Goal: Information Seeking & Learning: Learn about a topic

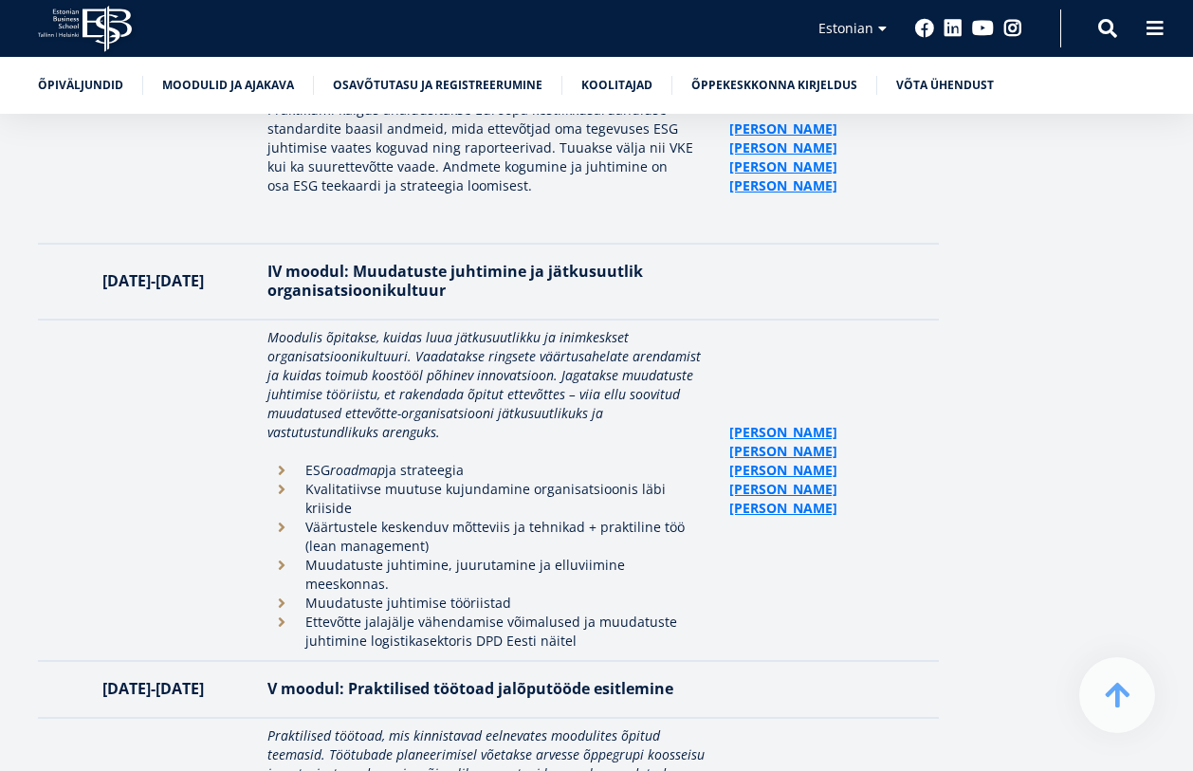
scroll to position [4551, 0]
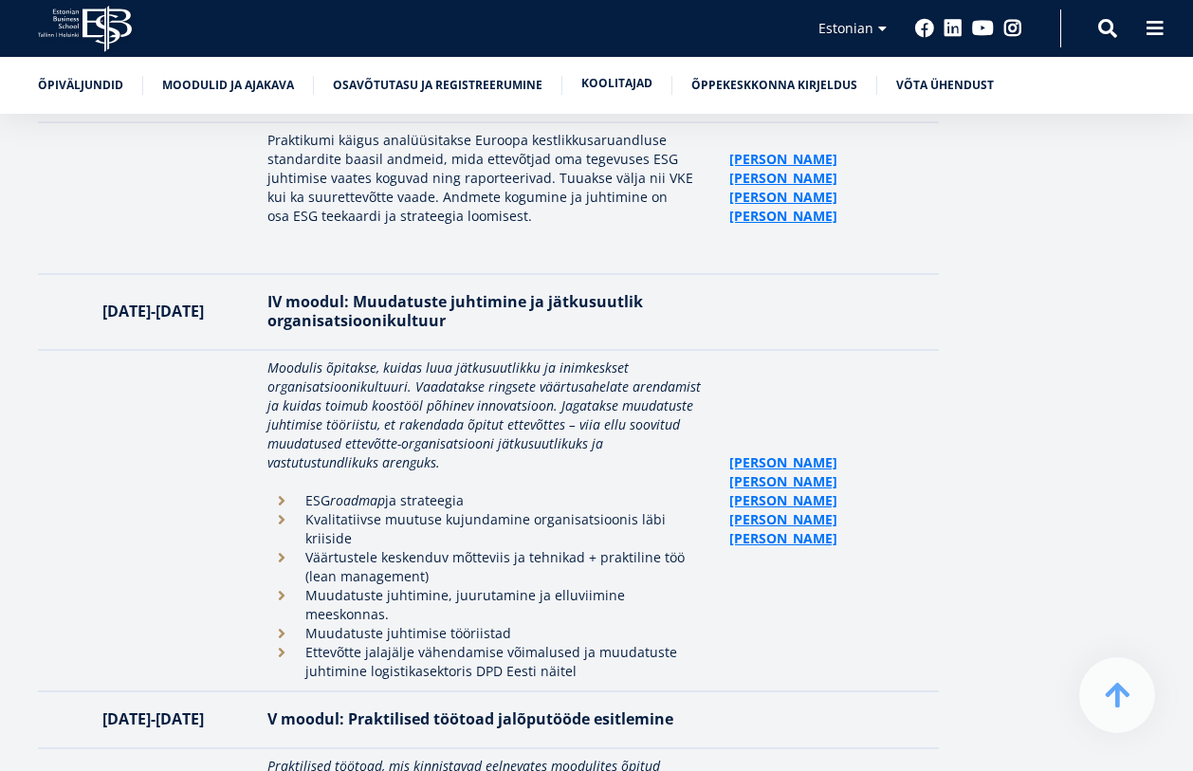
click at [610, 79] on link "Koolitajad" at bounding box center [616, 83] width 71 height 19
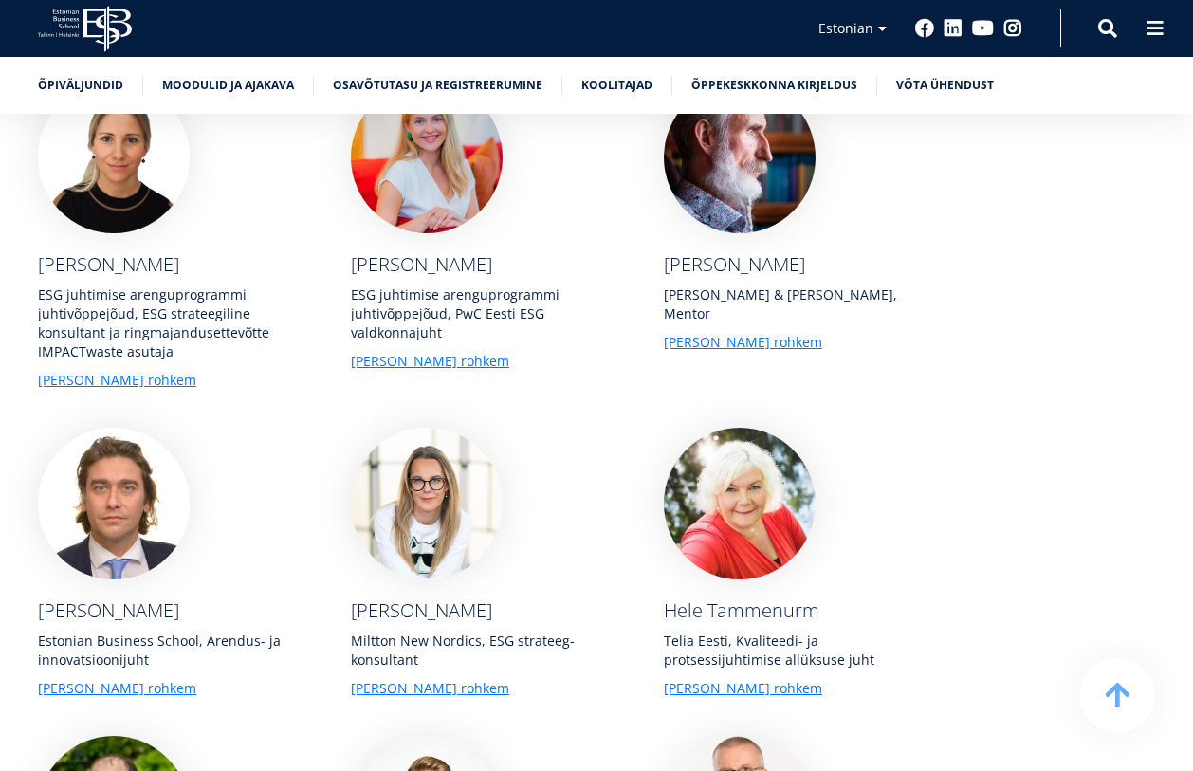
scroll to position [6174, 0]
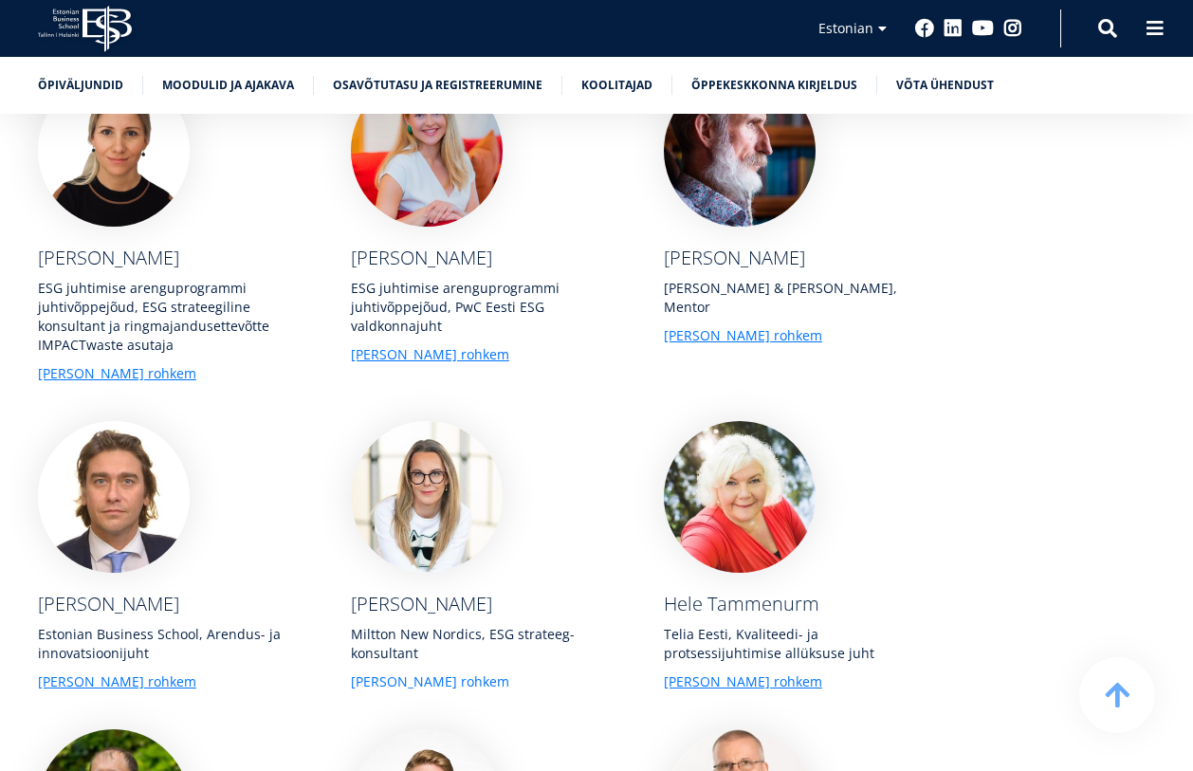
click at [375, 672] on link "[PERSON_NAME] rohkem" at bounding box center [430, 681] width 158 height 19
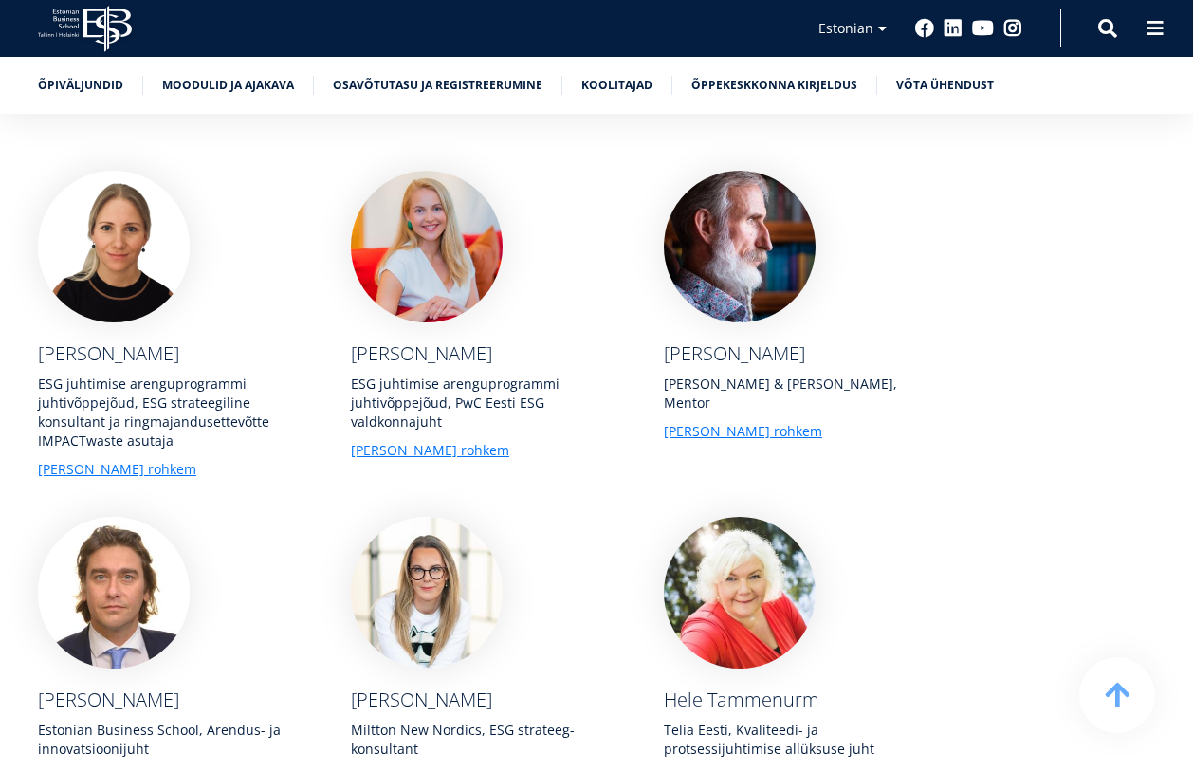
scroll to position [6079, 0]
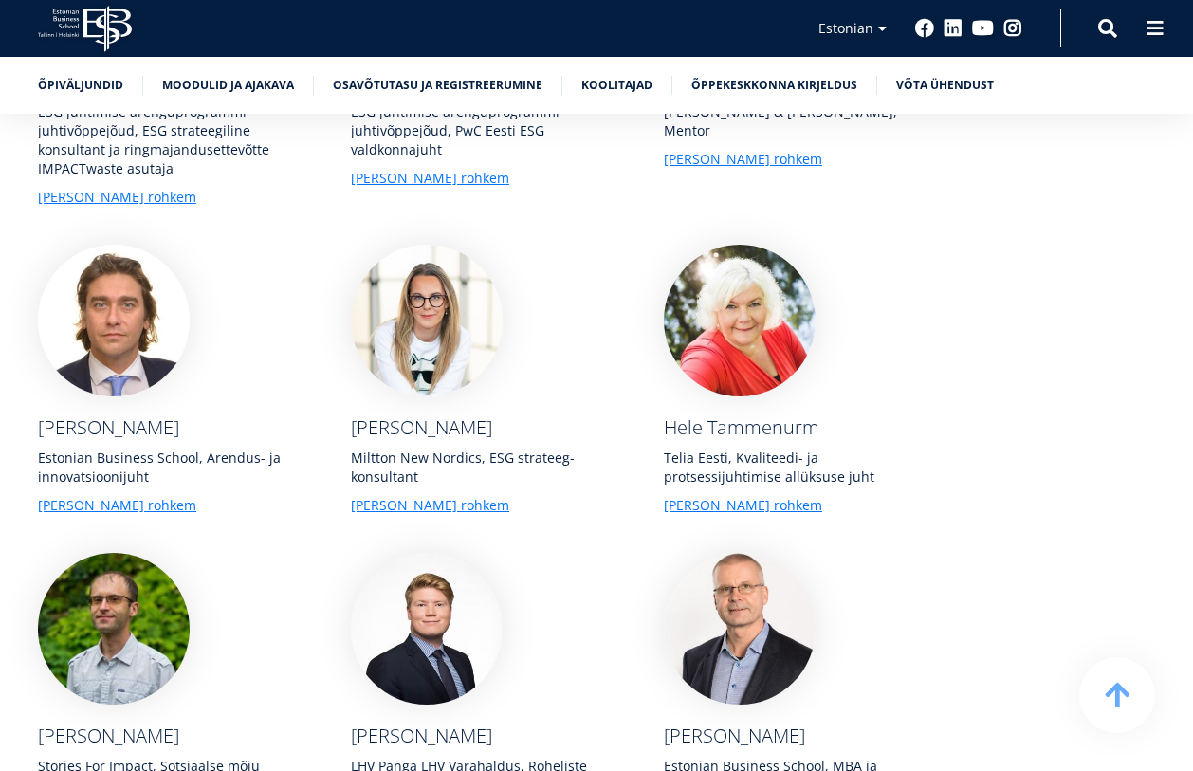
scroll to position [6363, 0]
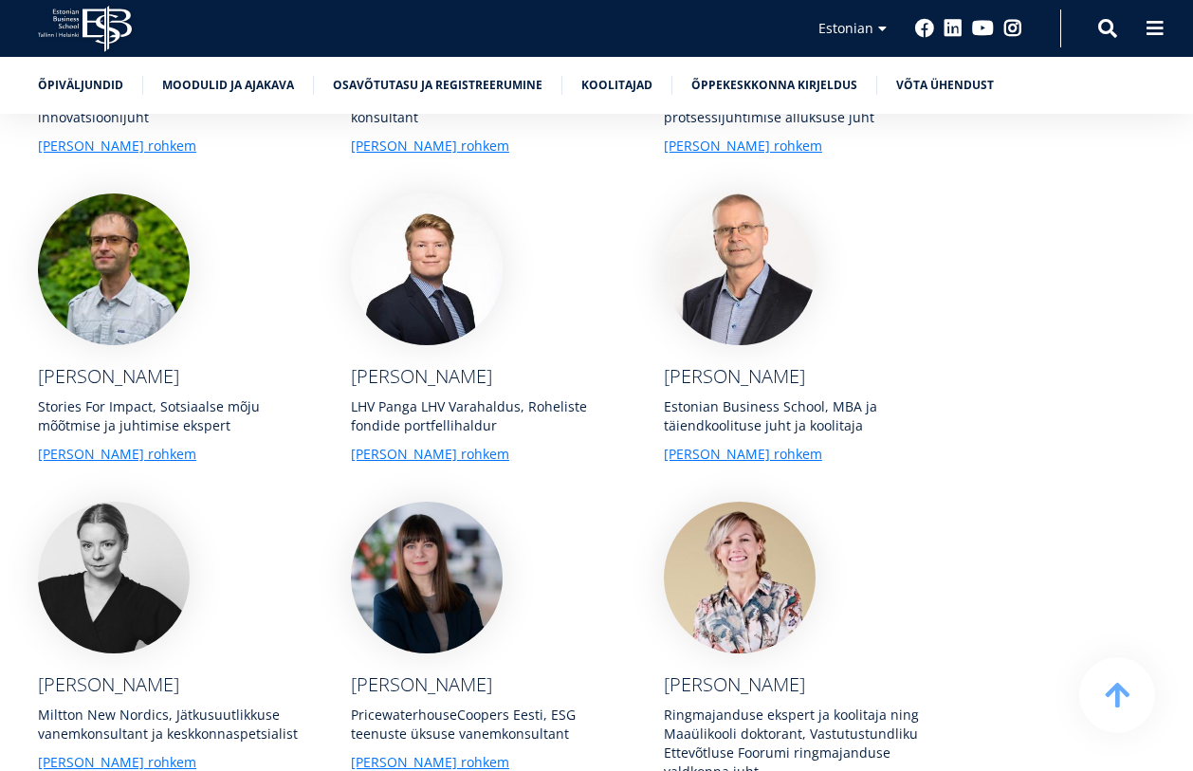
scroll to position [6743, 0]
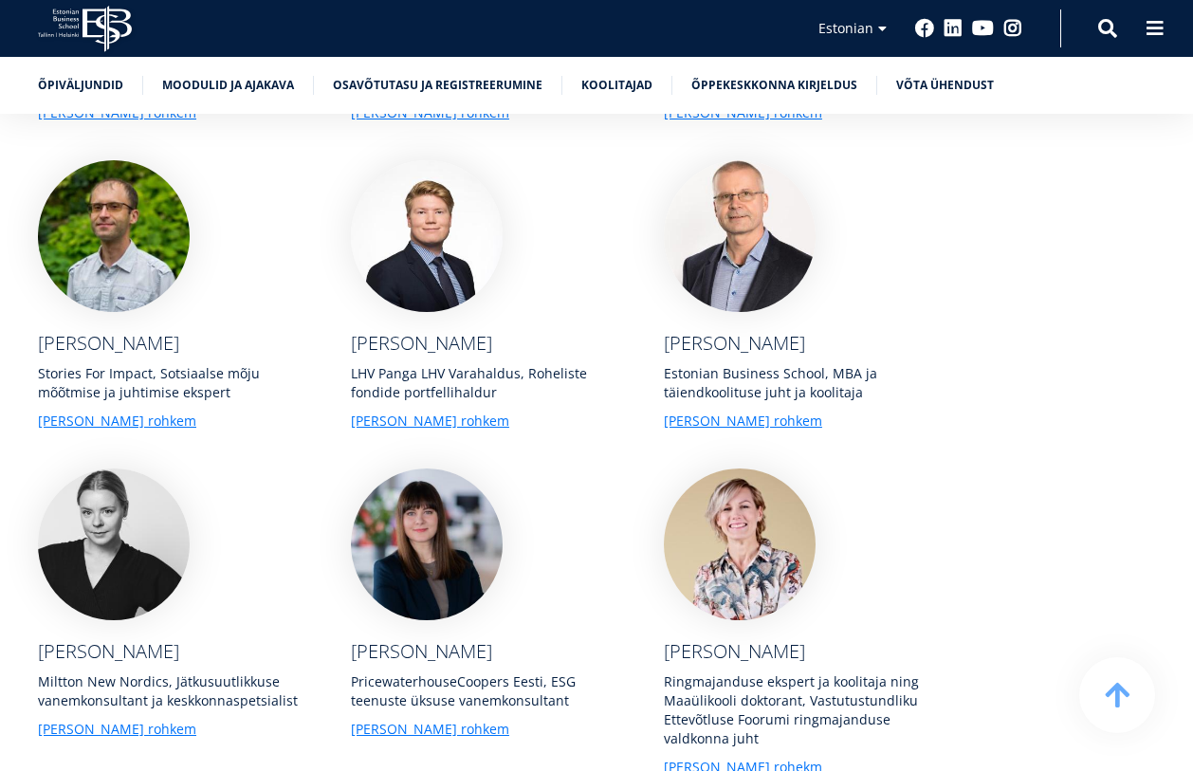
drag, startPoint x: 666, startPoint y: 519, endPoint x: 769, endPoint y: 580, distance: 120.3
click at [769, 672] on div "Ringmajanduse ekspert ja koolitaja ning Maaülikooli doktorant, Vastutustundliku…" at bounding box center [801, 710] width 275 height 76
copy div "Ringmajanduse ekspert ja koolitaja ning Maaülikooli doktorant, Vastutustundliku…"
click at [854, 758] on div "[PERSON_NAME] rohekm" at bounding box center [801, 767] width 275 height 19
drag, startPoint x: 765, startPoint y: 577, endPoint x: 663, endPoint y: 517, distance: 119.0
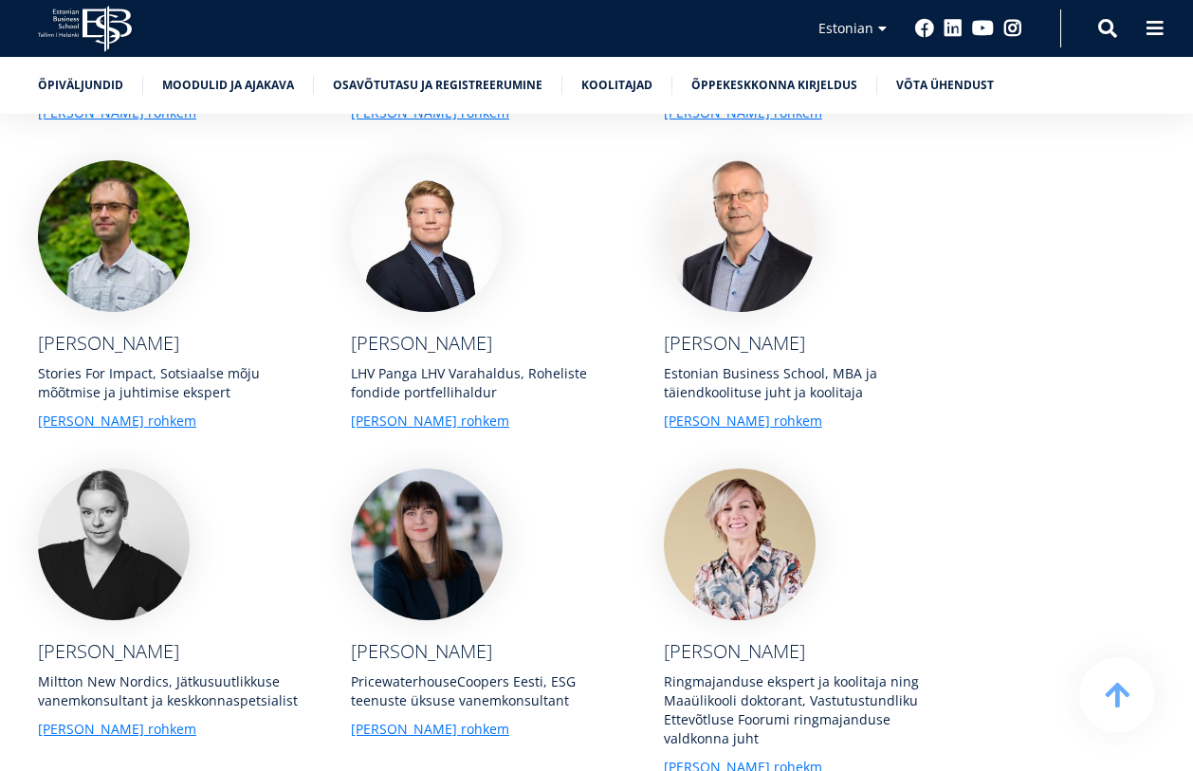
click at [662, 518] on div "[PERSON_NAME] Ringmajanduse ekspert ja koolitaja ning Maaülikooli doktorant, Va…" at bounding box center [782, 622] width 313 height 308
copy div "Ringmajanduse ekspert ja koolitaja ning Maaülikooli doktorant, Vastutustundliku…"
click at [715, 758] on link "[PERSON_NAME] rohekm" at bounding box center [743, 767] width 158 height 19
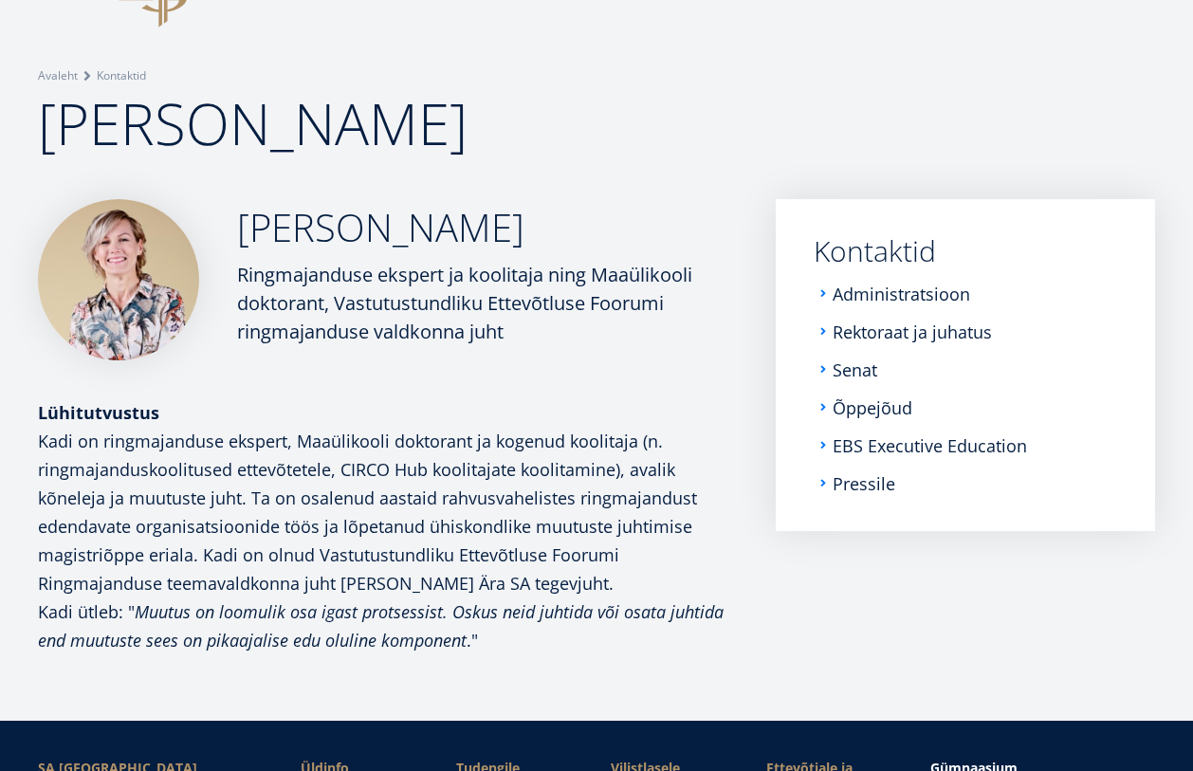
scroll to position [190, 0]
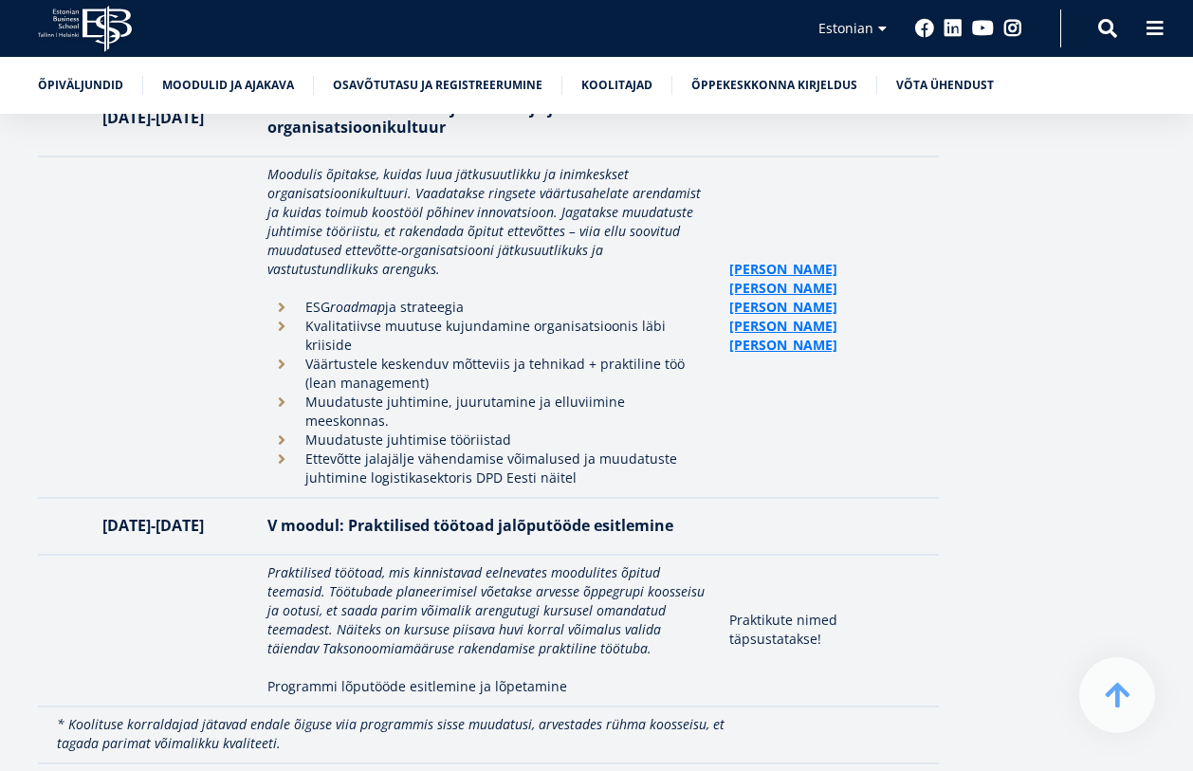
scroll to position [4846, 0]
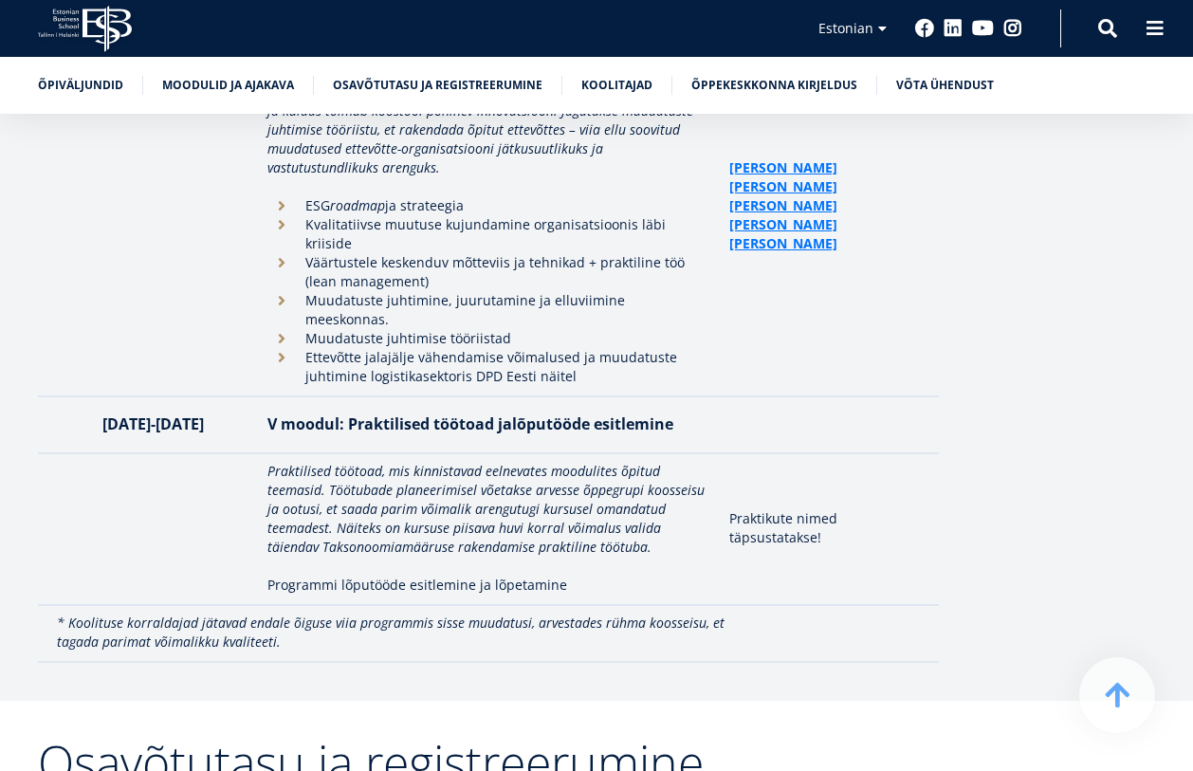
drag, startPoint x: 696, startPoint y: 287, endPoint x: 252, endPoint y: 281, distance: 443.8
click at [252, 396] on tr "20.-21. jaanuar 2026 V moodul: Praktilised töötoad ja lõputööde esitlemine" at bounding box center [488, 424] width 901 height 57
copy tr "V moodul: Praktilised töötoad ja lõputööde esitlemine"
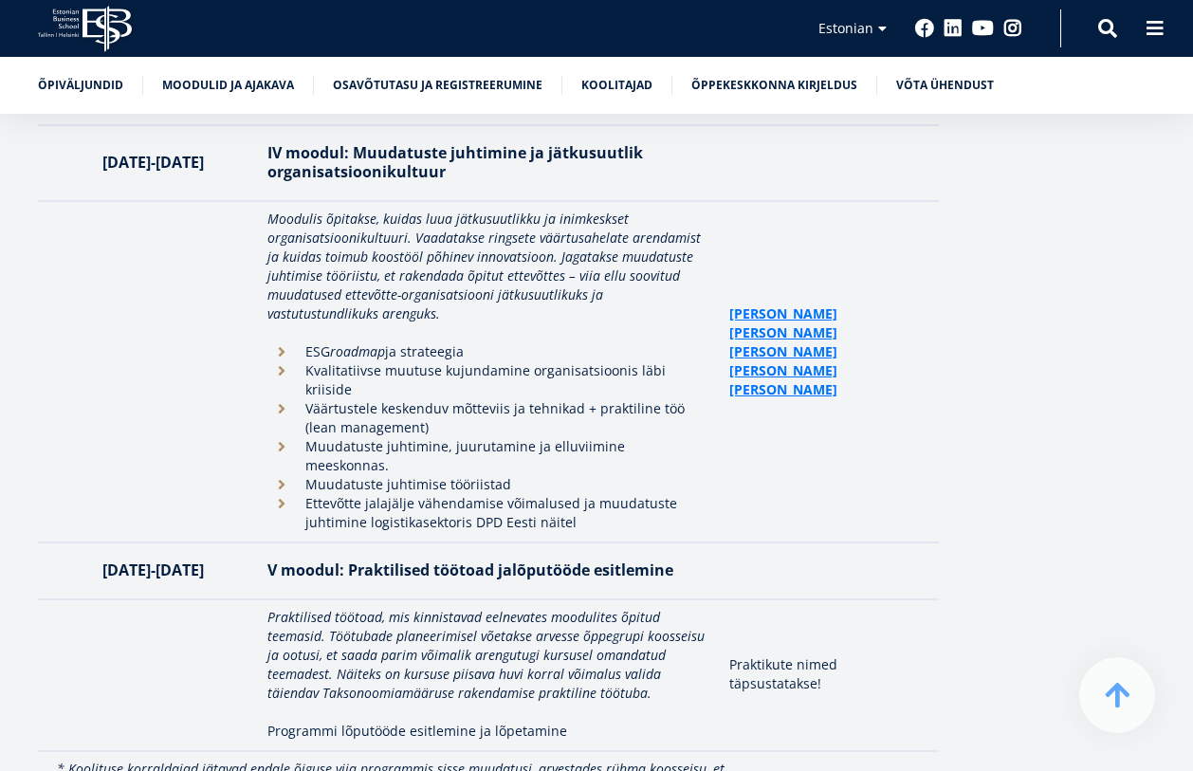
scroll to position [4657, 0]
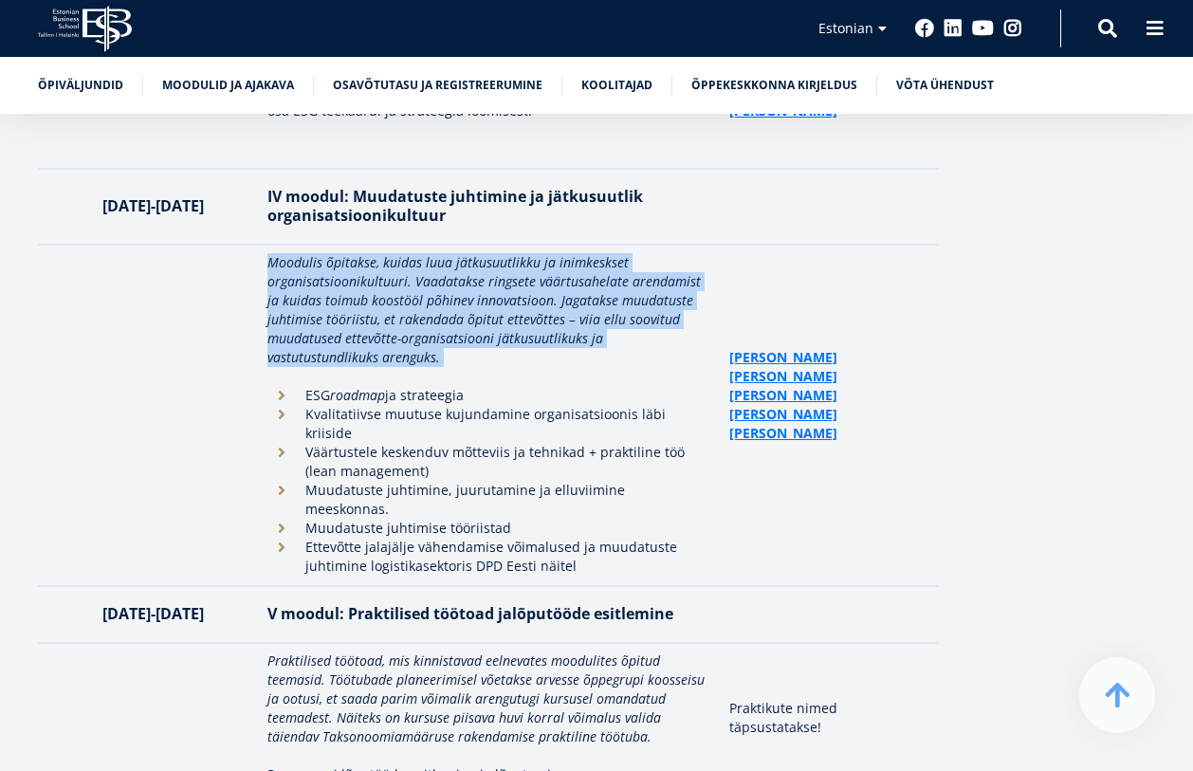
drag, startPoint x: 270, startPoint y: 294, endPoint x: 237, endPoint y: 298, distance: 33.4
click at [237, 298] on tr "Moodulis õpitakse, kuidas luua jätkusuutlikku ja inimkeskset organisatsioonikul…" at bounding box center [488, 415] width 901 height 341
click at [214, 315] on td at bounding box center [148, 415] width 220 height 341
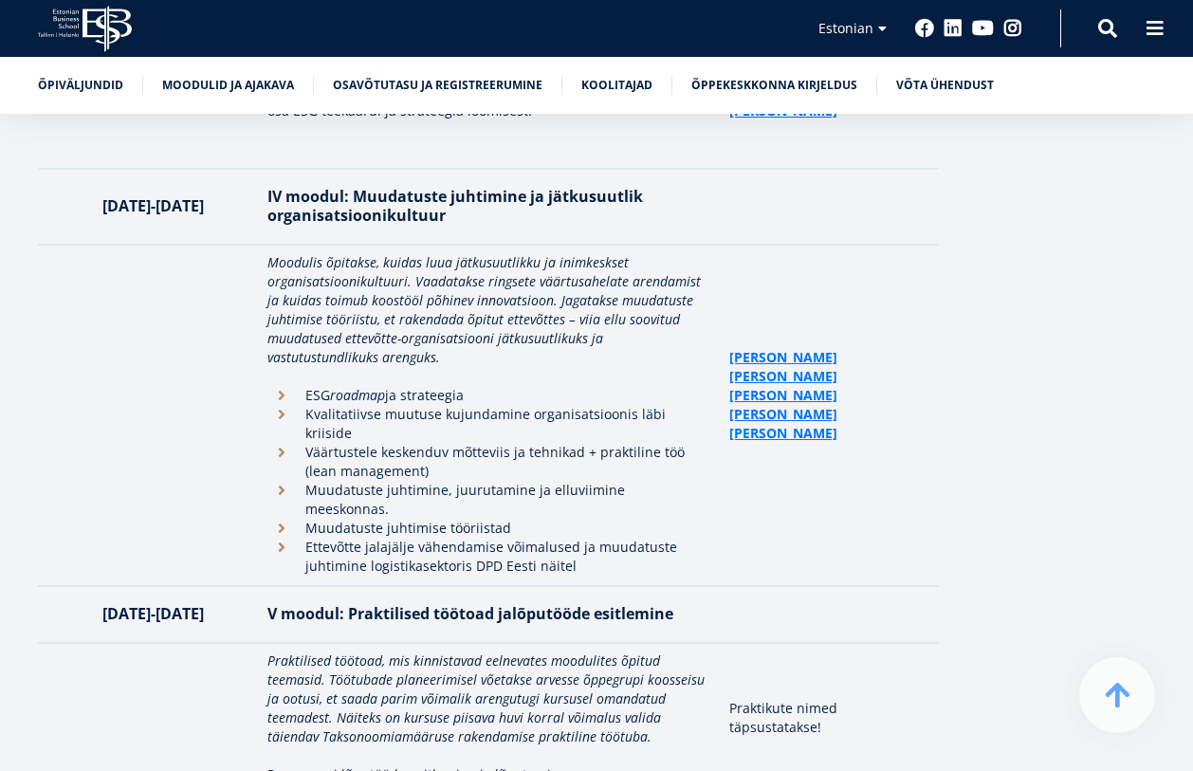
click at [884, 245] on td "Jolanda Lipu Aivar Haller Jari Kukkonen Khris-Marii Palksaar Remo Kirss" at bounding box center [829, 415] width 219 height 341
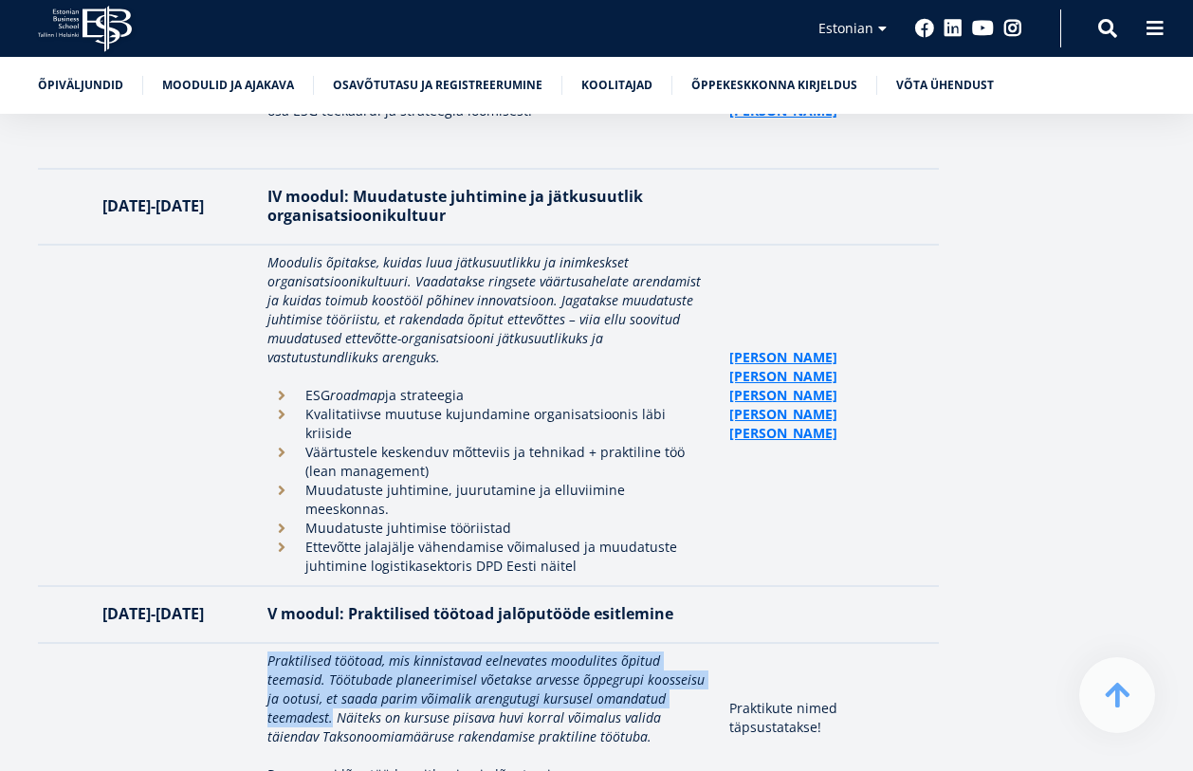
drag, startPoint x: 268, startPoint y: 528, endPoint x: 329, endPoint y: 584, distance: 82.5
click at [329, 651] on em "Praktilised töötoad, mis kinnistavad eelnevates moodulites õpitud teemasid. Töö…" at bounding box center [485, 698] width 437 height 94
copy em "Praktilised töötoad, mis kinnistavad eelnevates moodulites õpitud teemasid. Töö…"
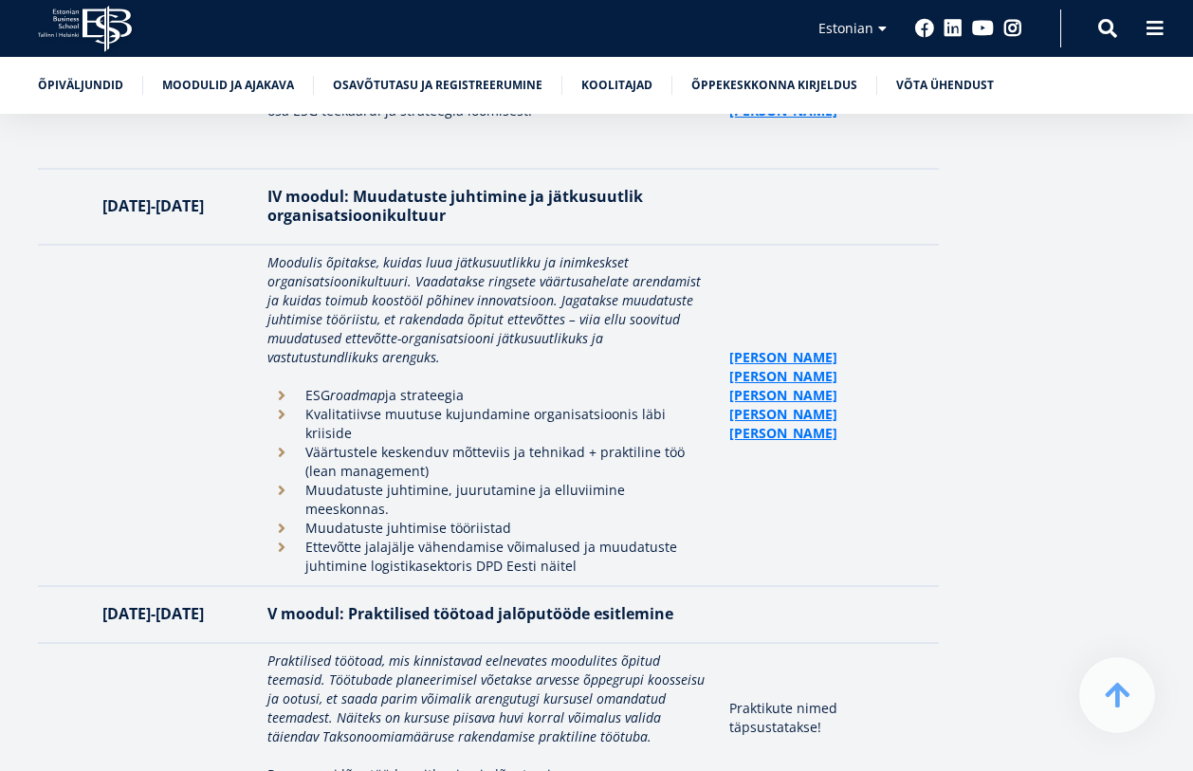
drag, startPoint x: 801, startPoint y: 594, endPoint x: 788, endPoint y: 595, distance: 13.3
click at [802, 699] on p "Praktikute nimed täpsustatakse!" at bounding box center [824, 718] width 191 height 38
drag, startPoint x: 726, startPoint y: 572, endPoint x: 814, endPoint y: 600, distance: 92.7
click at [814, 643] on td "Praktikute nimed täpsustatakse!" at bounding box center [829, 719] width 219 height 152
copy p "Praktikute nimed täpsustatakse"
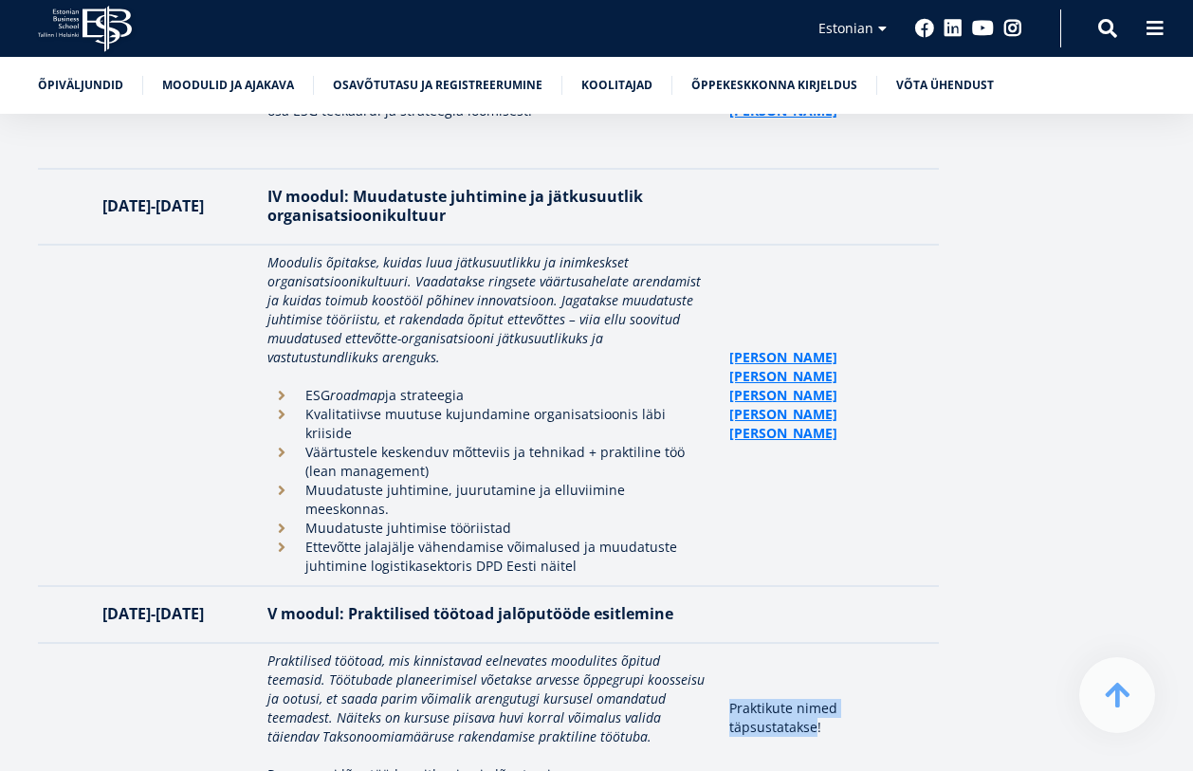
drag, startPoint x: 512, startPoint y: 648, endPoint x: 266, endPoint y: 639, distance: 245.7
click at [267, 765] on p "Programmi lõputööde esitlemine ja lõpetamine" at bounding box center [488, 774] width 443 height 19
copy p "Programmi lõputööde esitlemine ja lõpetamine"
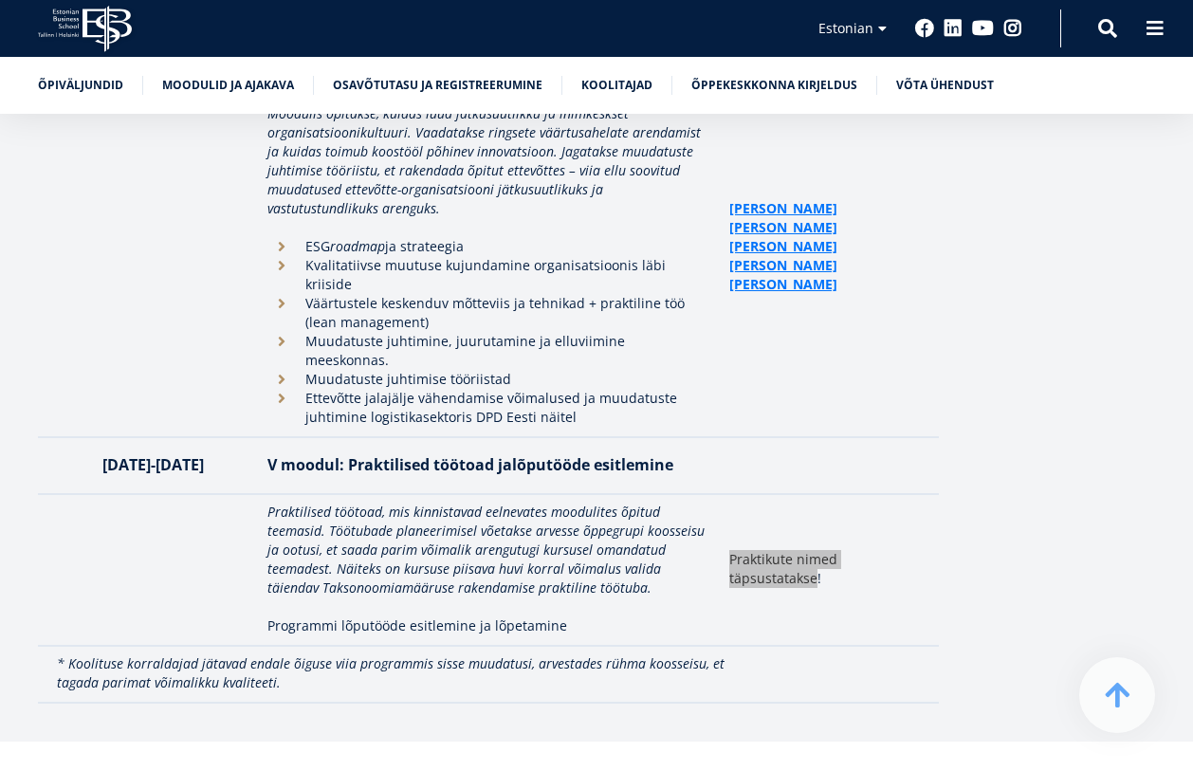
scroll to position [4751, 0]
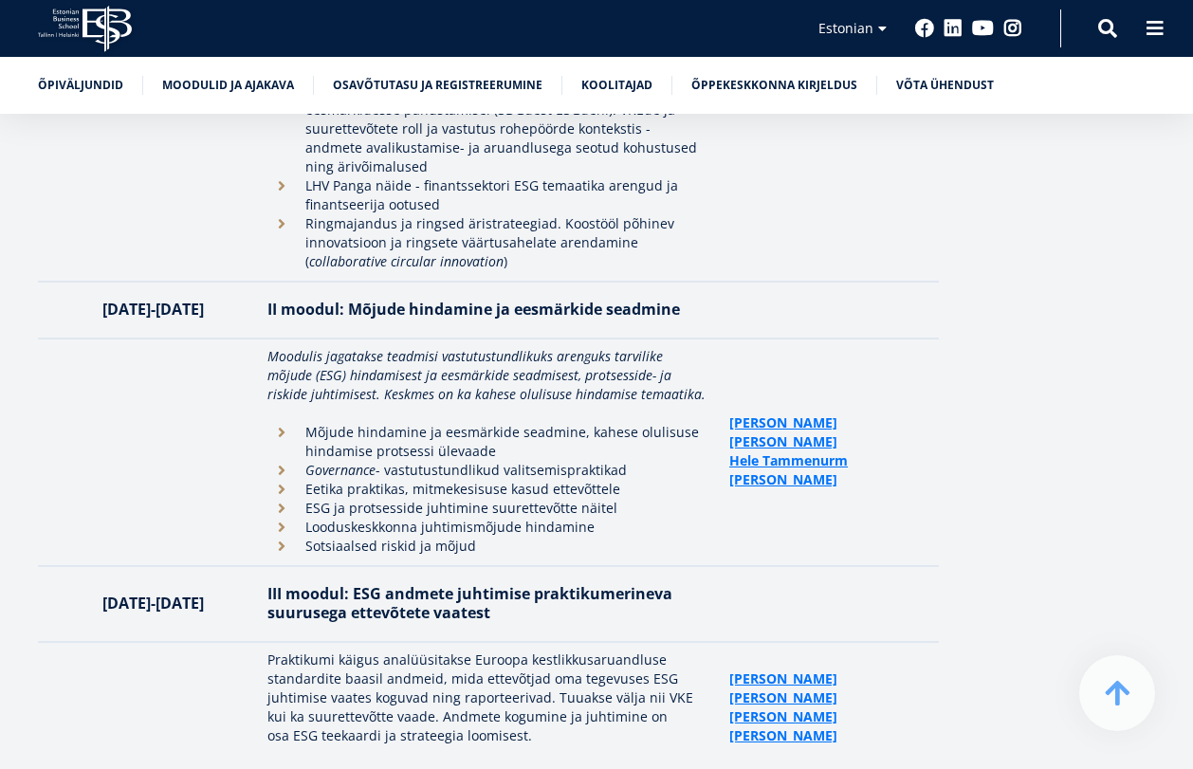
scroll to position [4088, 0]
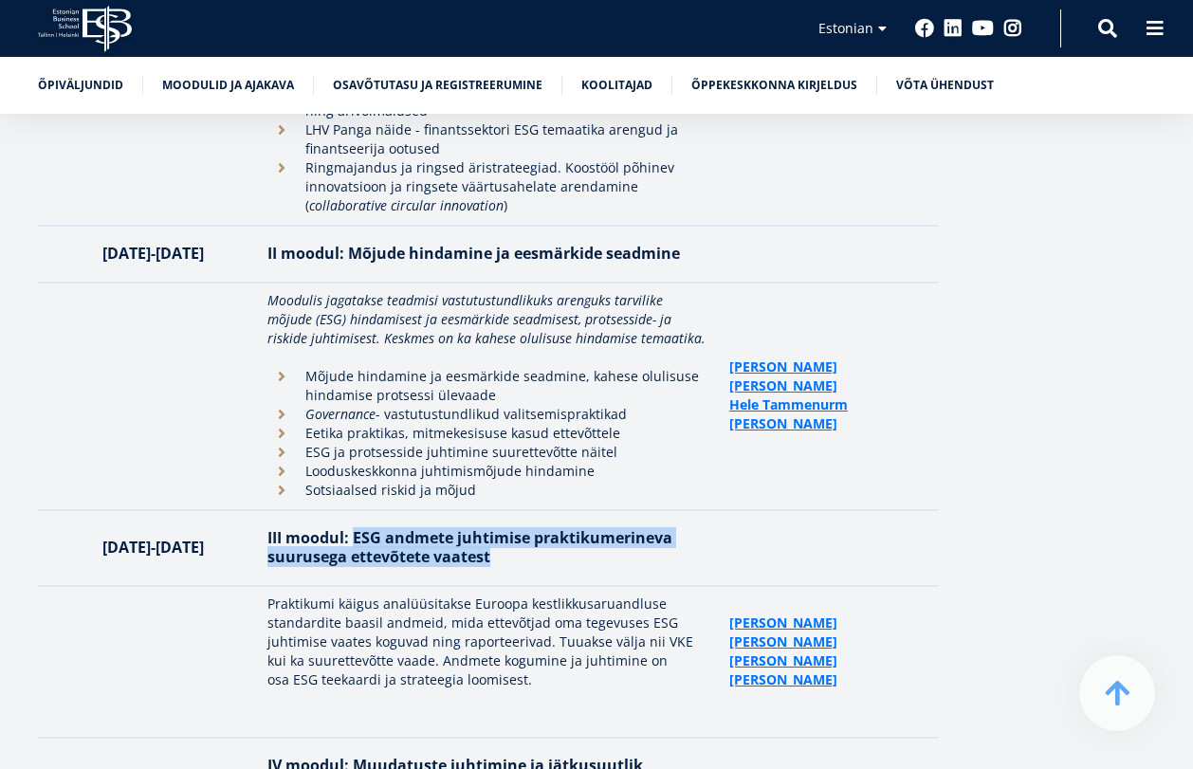
drag, startPoint x: 508, startPoint y: 460, endPoint x: 349, endPoint y: 443, distance: 160.2
click at [349, 528] on p "III moodul: ESG andmete juhtimise praktikum erineva suurusega ettevõtete vaatest" at bounding box center [488, 547] width 443 height 38
copy p "ESG andmete juhtimise praktikum erineva suurusega ettevõtete vaatest"
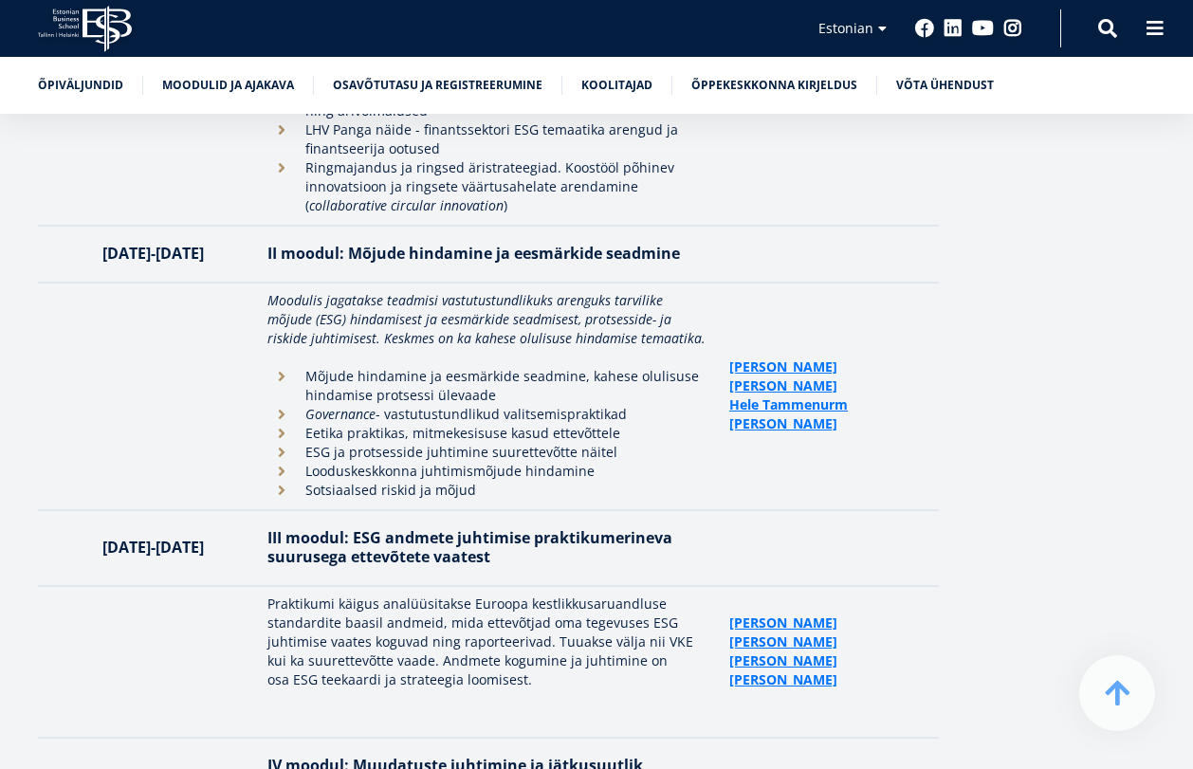
click at [107, 312] on td at bounding box center [148, 397] width 220 height 228
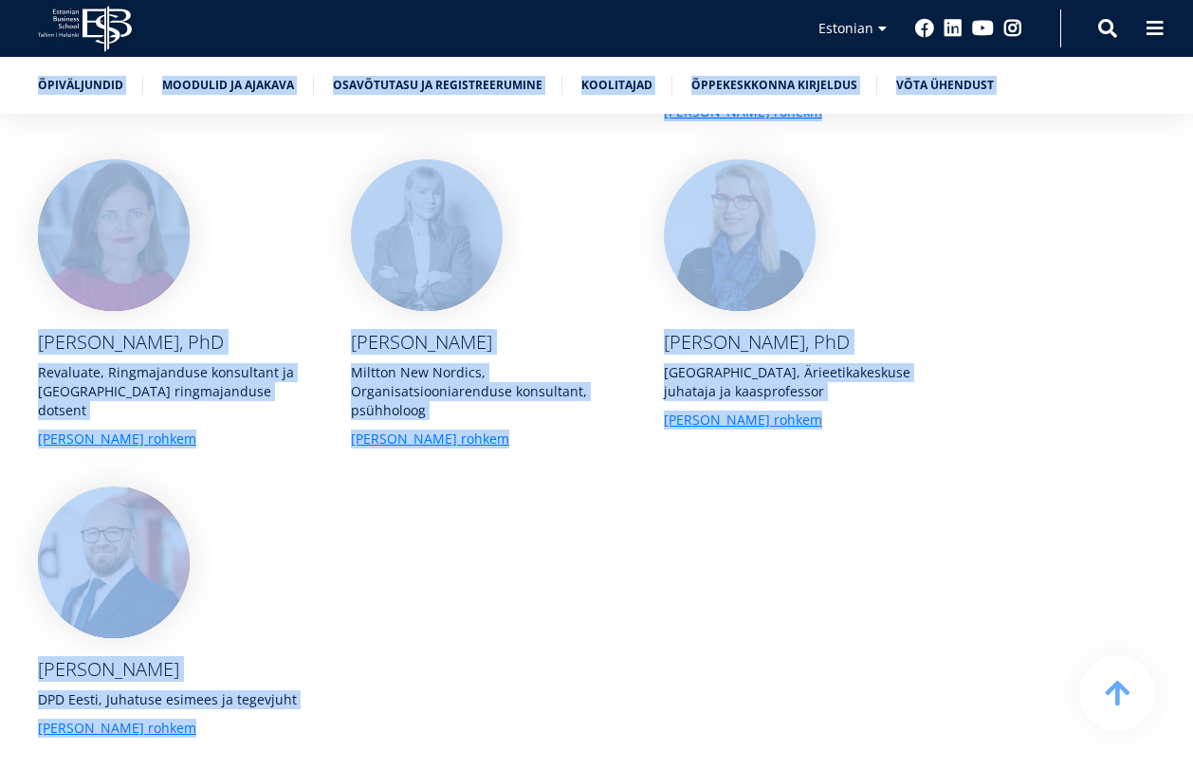
scroll to position [8495, 0]
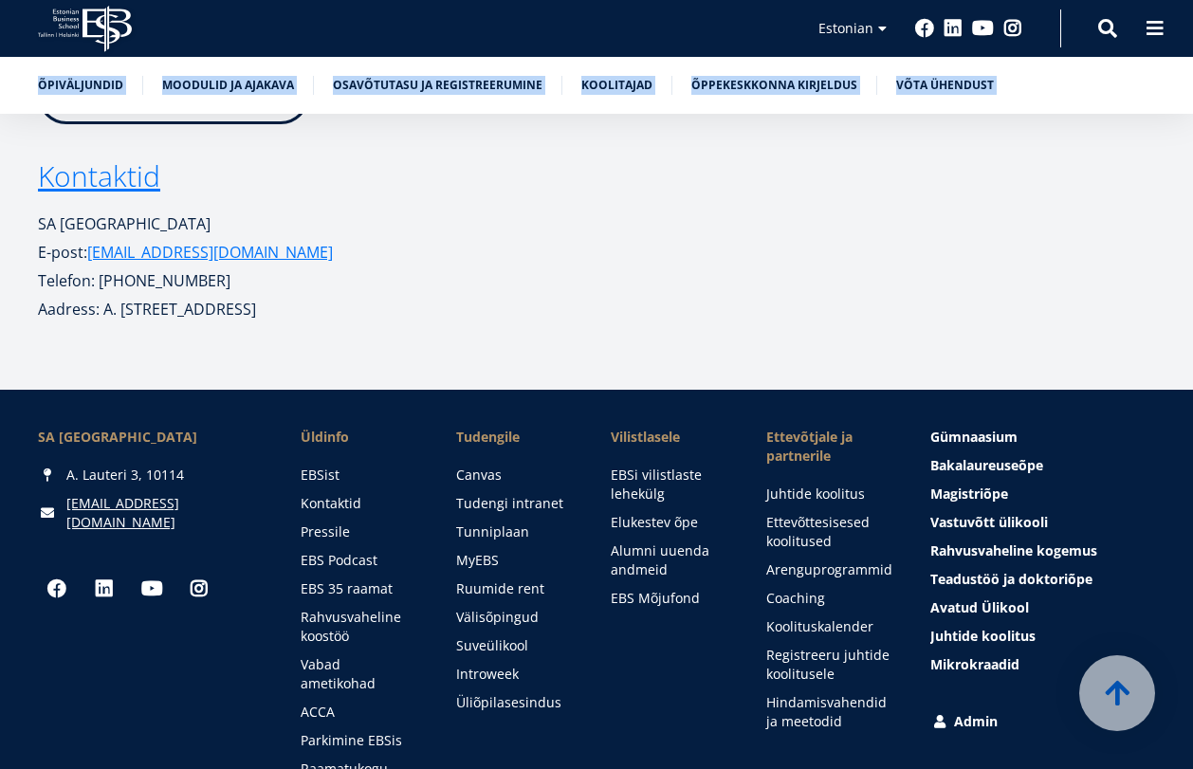
drag, startPoint x: 47, startPoint y: 222, endPoint x: 362, endPoint y: 157, distance: 321.3
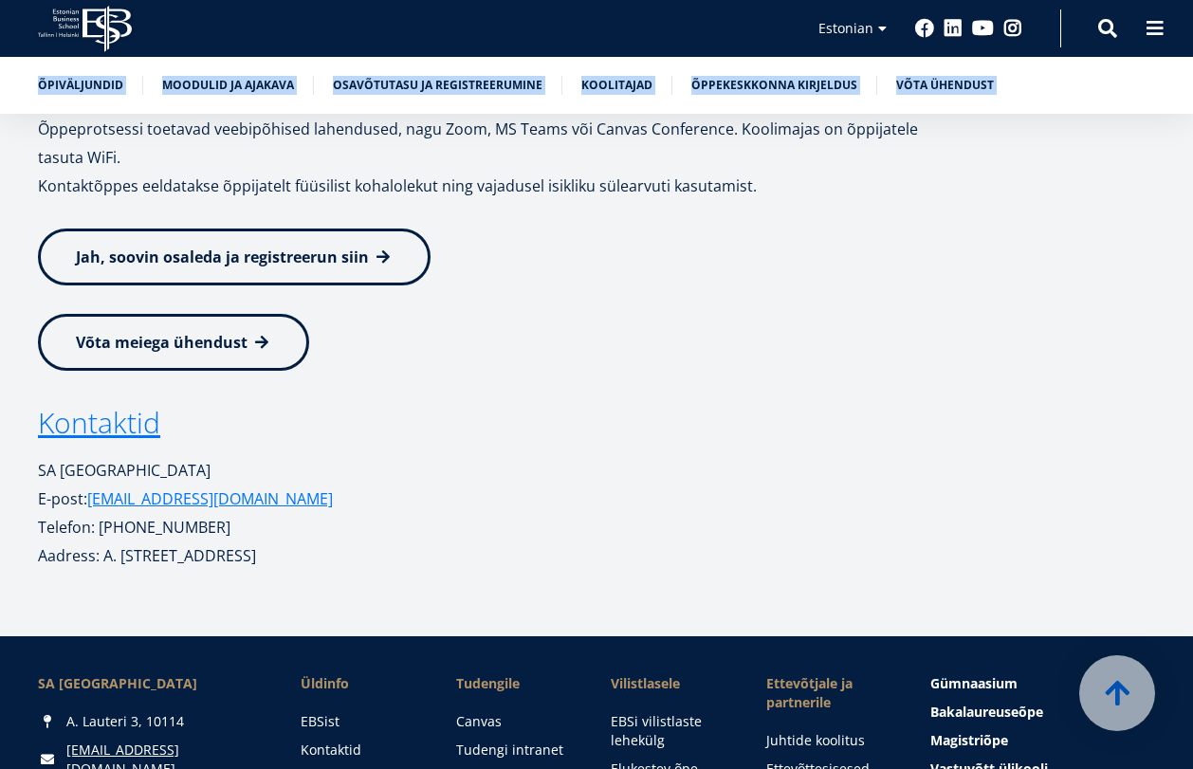
scroll to position [7831, 0]
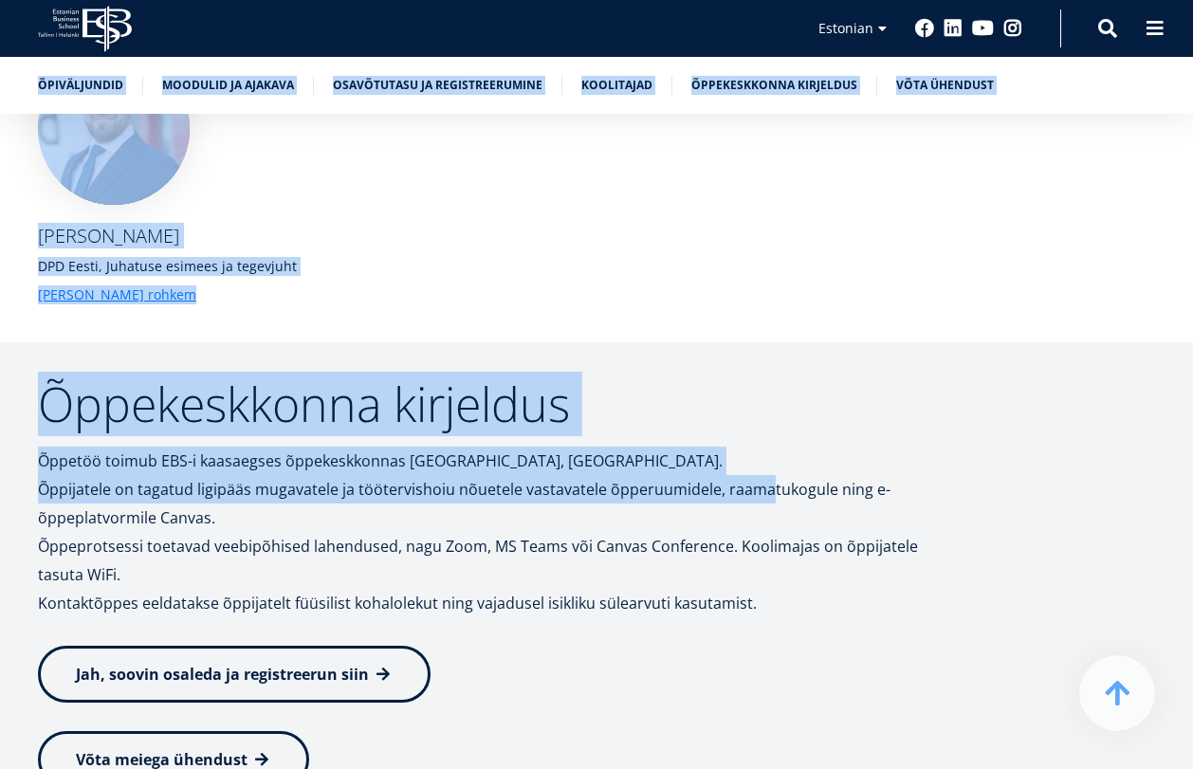
copy div "ESG juhtimise arenguprogramm Õpiväljundid Moodulid ja ajakava Osavõtutasu ja re…"
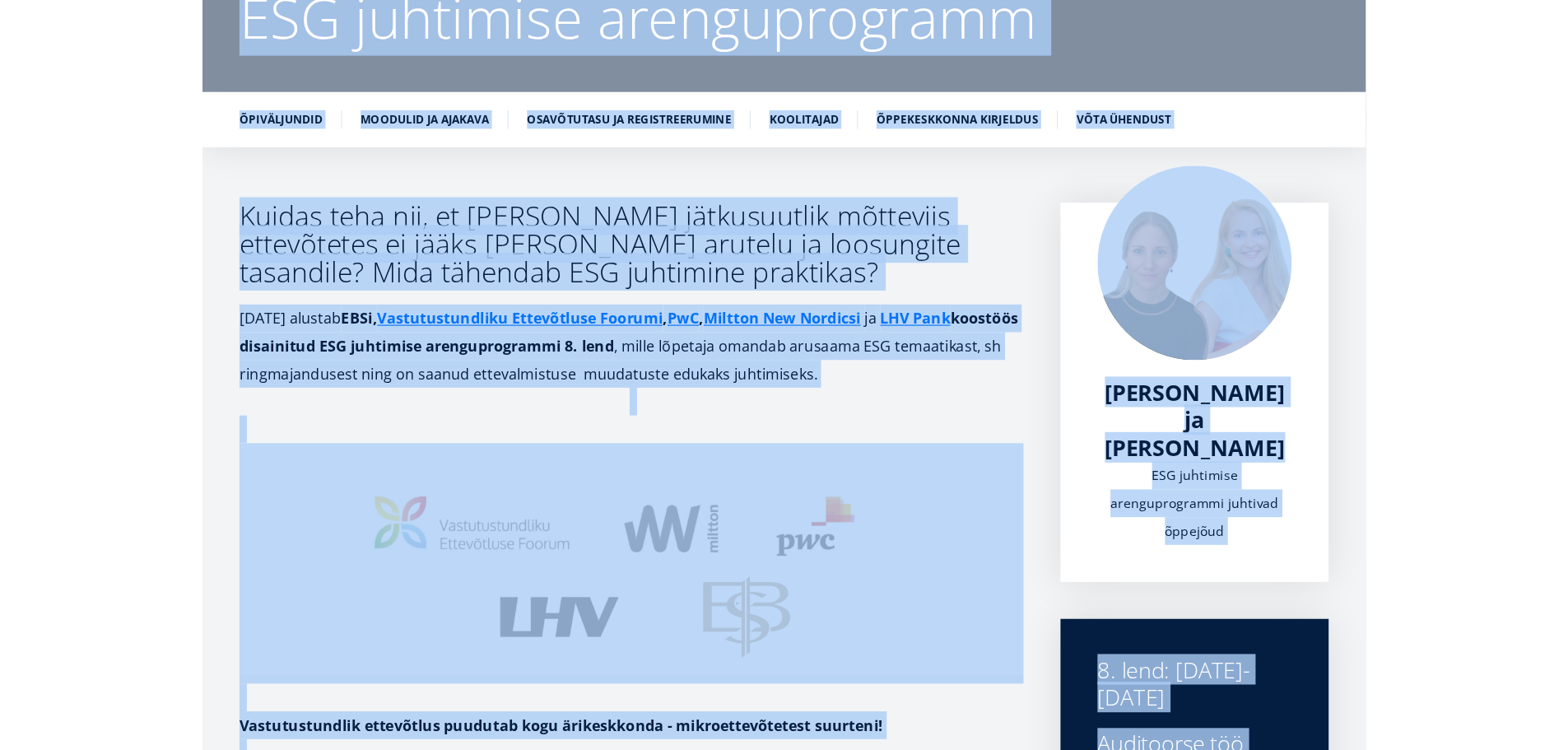
scroll to position [0, 0]
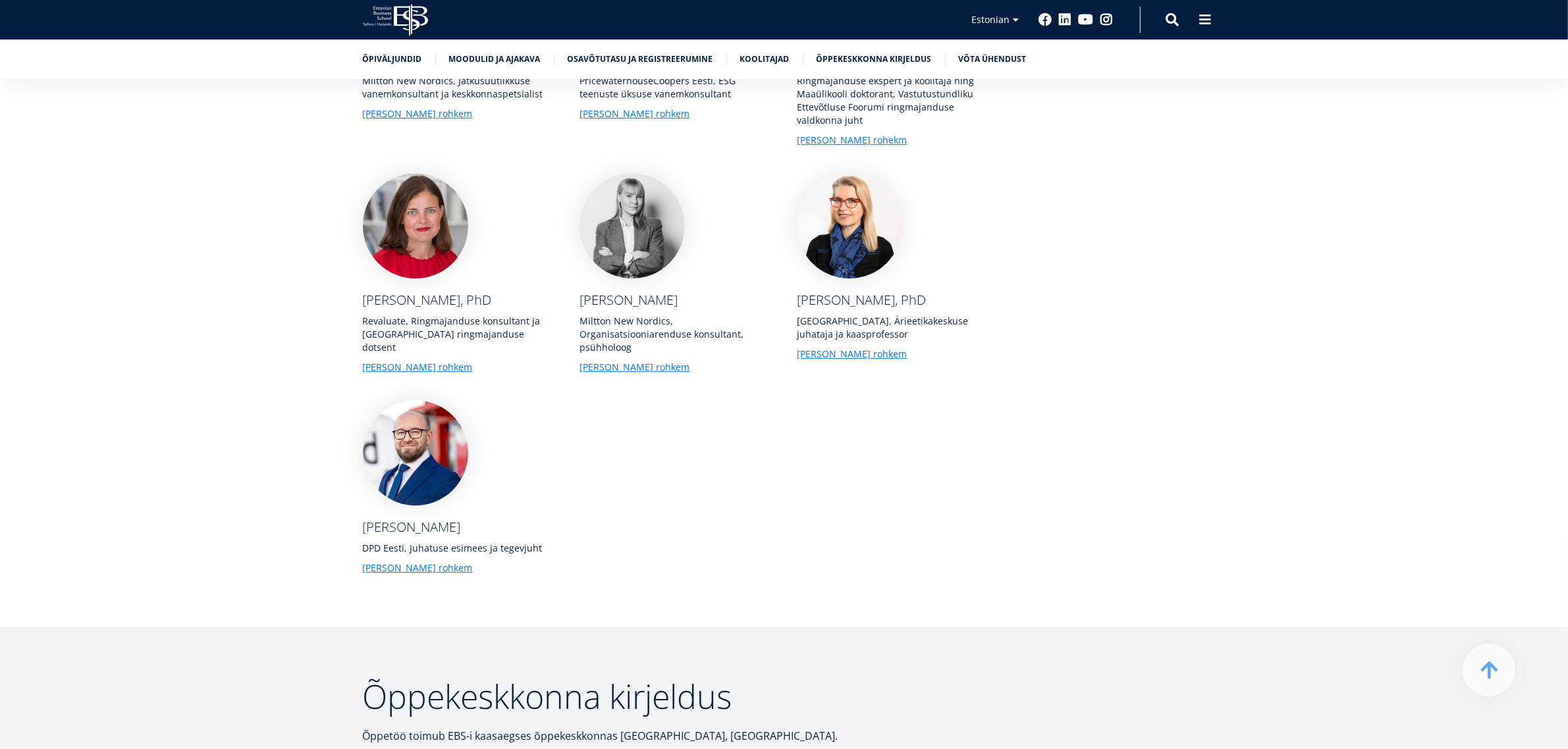
scroll to position [5128, 0]
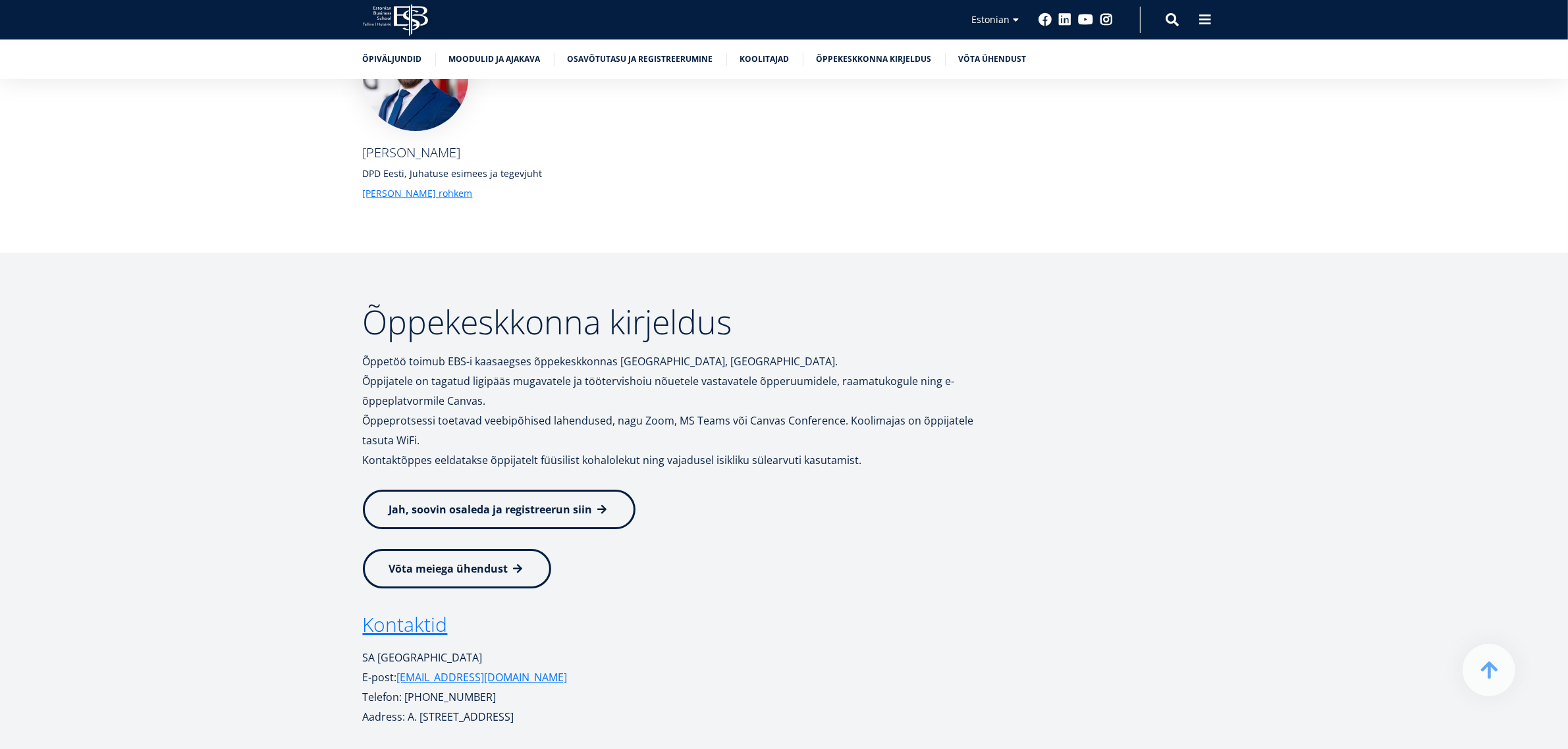
scroll to position [5540, 0]
